Goal: Task Accomplishment & Management: Complete application form

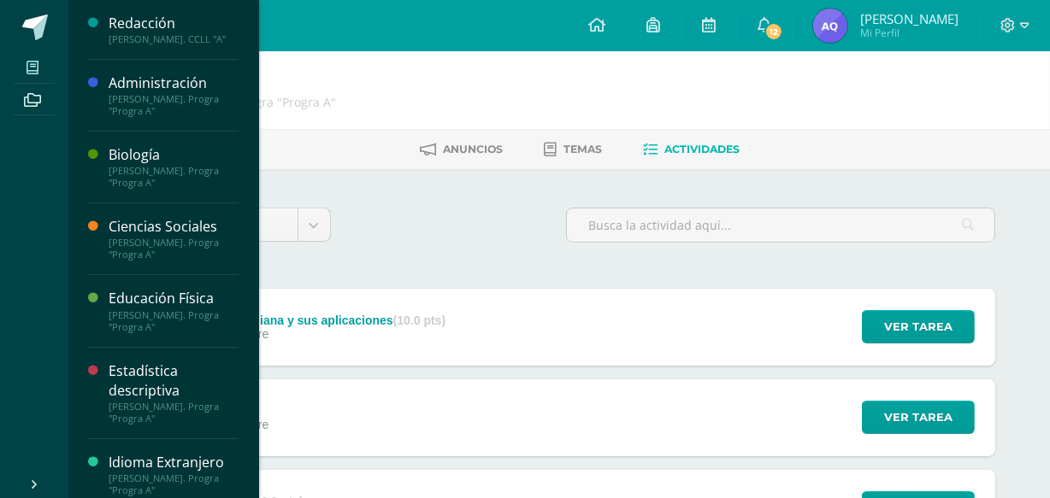
click at [27, 61] on icon at bounding box center [32, 68] width 12 height 14
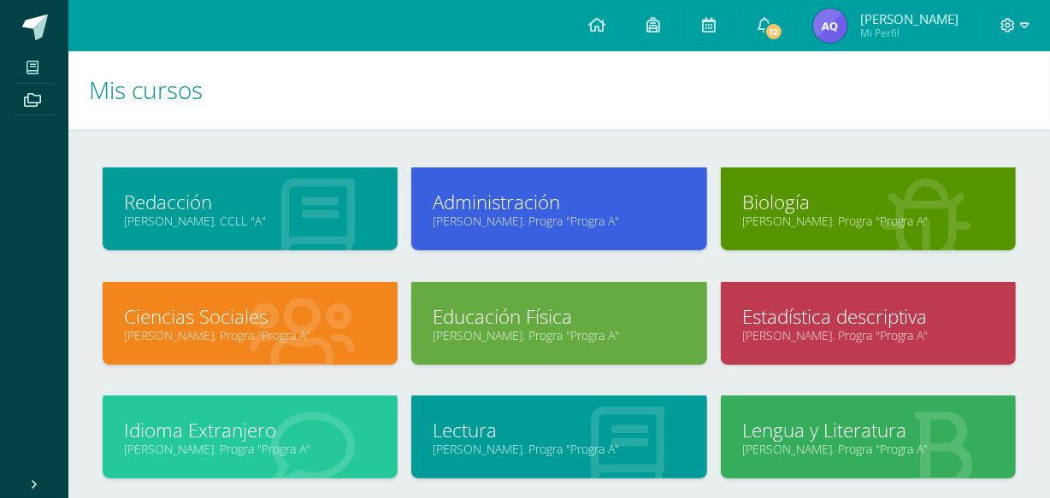
click at [41, 30] on span at bounding box center [35, 28] width 26 height 26
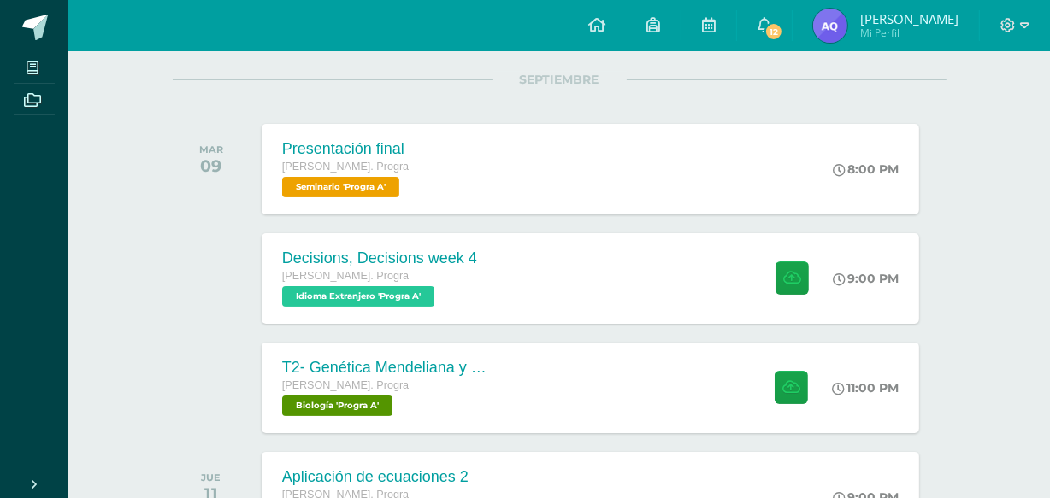
scroll to position [233, 0]
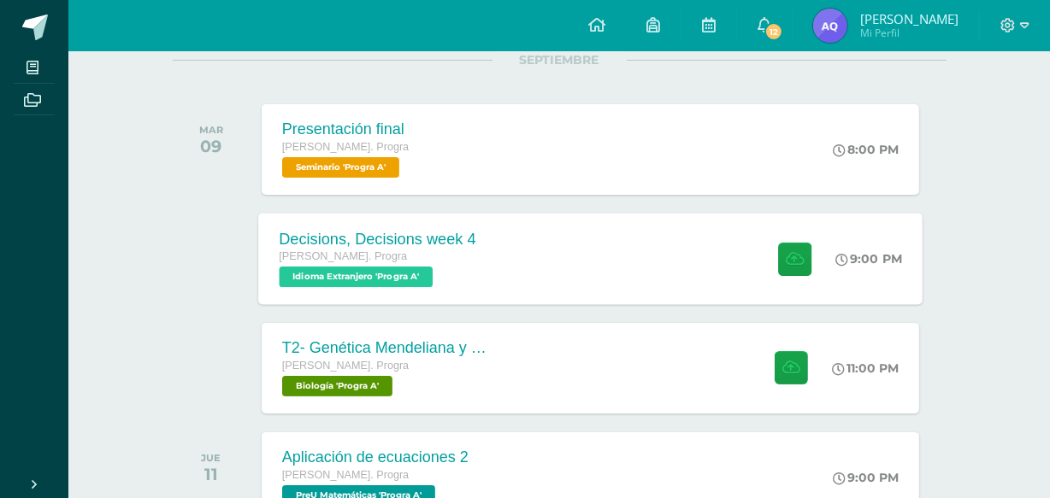
click at [616, 234] on div "Decisions, Decisions week 4 [PERSON_NAME]. Progra Idioma Extranjero 'Progra A' …" at bounding box center [590, 258] width 664 height 91
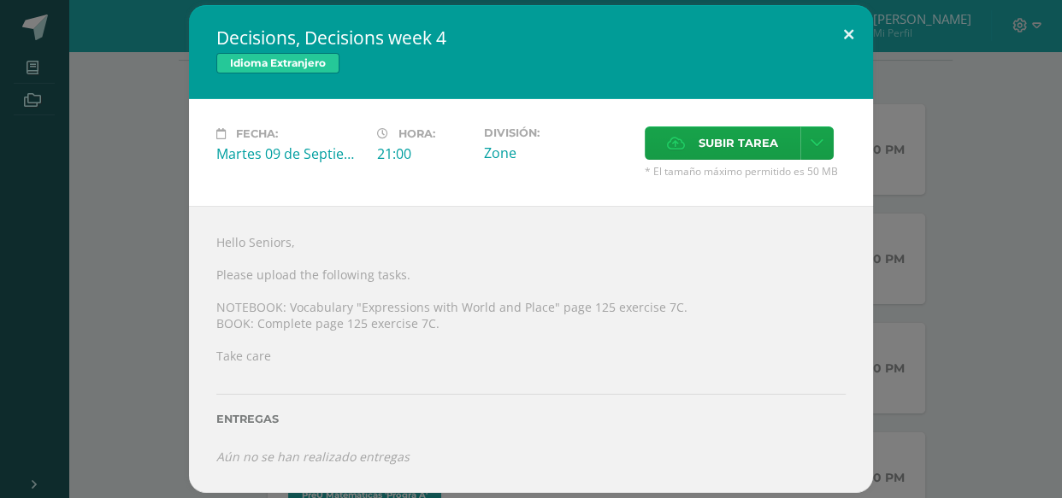
click at [832, 33] on button at bounding box center [848, 34] width 49 height 58
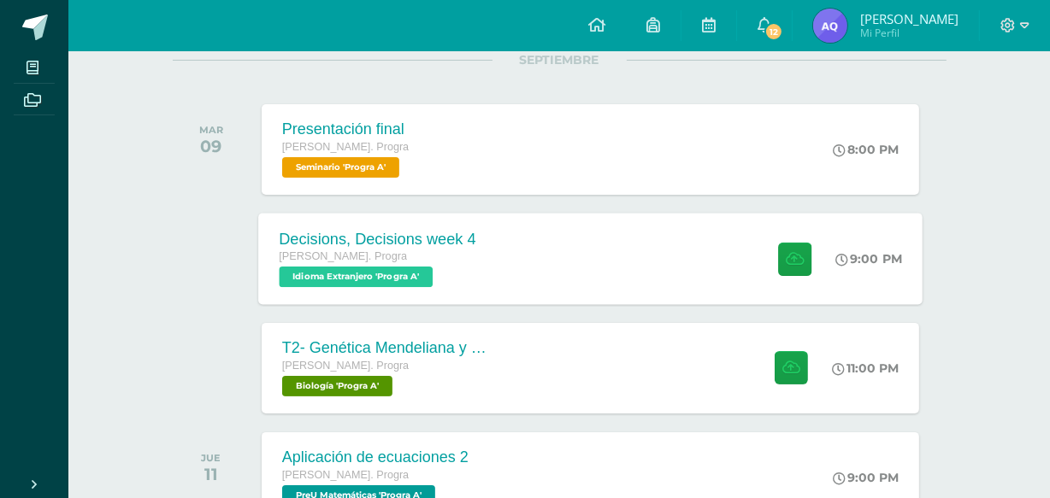
click at [590, 242] on div "Decisions, Decisions week 4 [PERSON_NAME]. Progra Idioma Extranjero 'Progra A' …" at bounding box center [590, 258] width 664 height 91
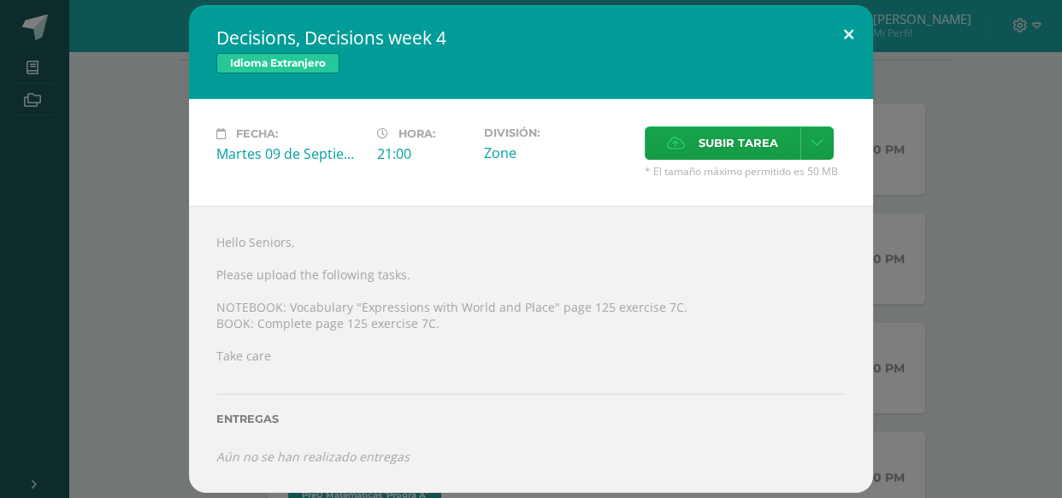
click at [857, 22] on button at bounding box center [848, 34] width 49 height 58
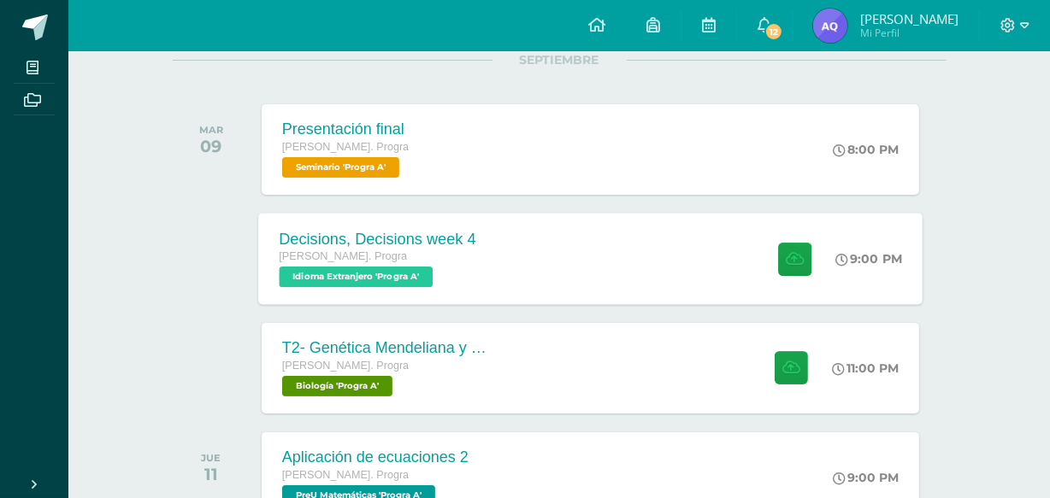
click at [457, 262] on div "[PERSON_NAME]. Progra" at bounding box center [377, 257] width 197 height 19
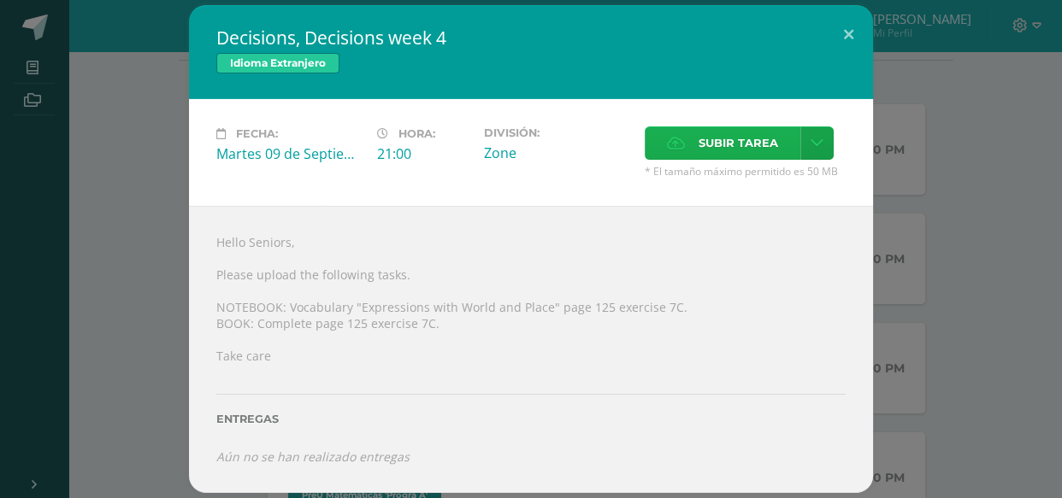
click at [702, 156] on span "Subir tarea" at bounding box center [737, 143] width 79 height 32
click at [0, 0] on input "Subir tarea" at bounding box center [0, 0] width 0 height 0
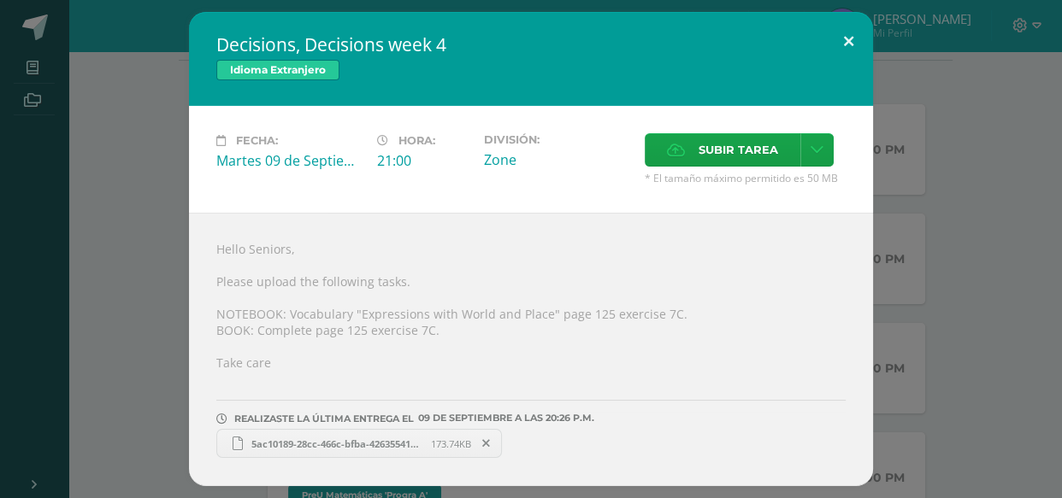
click at [850, 33] on button at bounding box center [848, 41] width 49 height 58
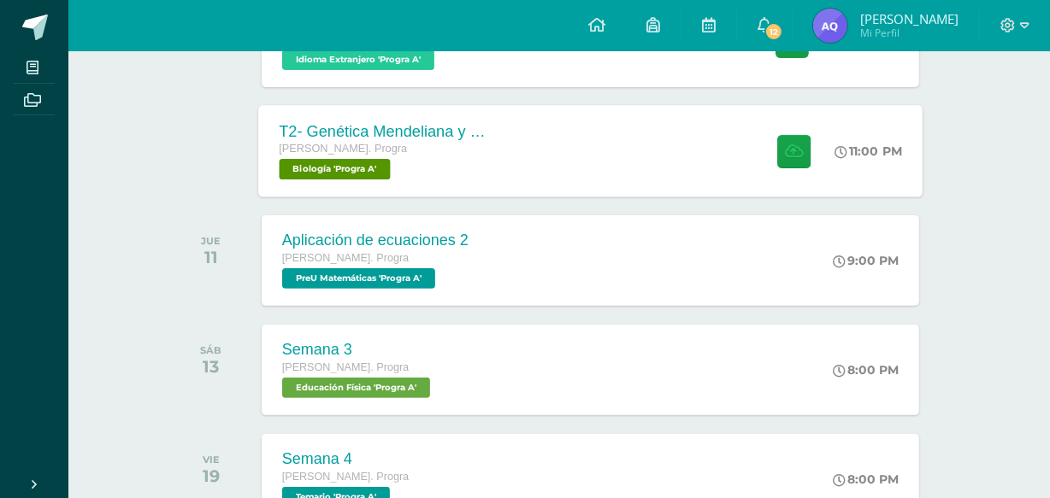
scroll to position [503, 0]
